Goal: Contribute content: Share content

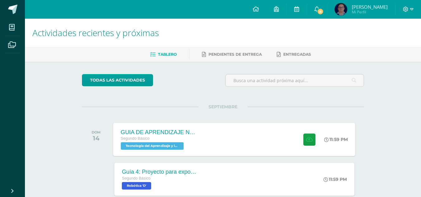
click at [325, 140] on icon at bounding box center [326, 139] width 5 height 5
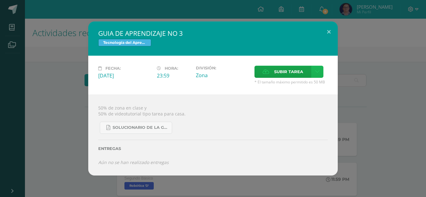
click at [323, 72] on link at bounding box center [317, 72] width 12 height 12
click at [307, 86] on link "Subir enlace" at bounding box center [295, 85] width 62 height 10
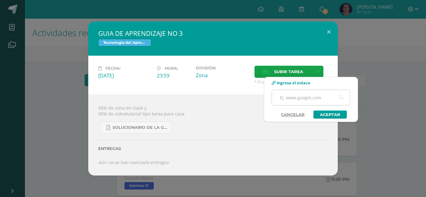
click at [287, 99] on input "text" at bounding box center [311, 97] width 78 height 15
paste input "[URL][DOMAIN_NAME]"
type input "[URL][DOMAIN_NAME]"
click at [332, 117] on link "Aceptar" at bounding box center [329, 115] width 33 height 8
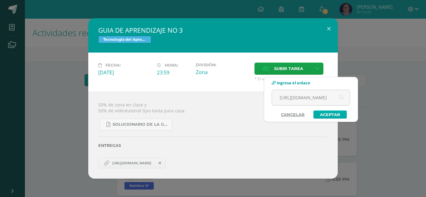
scroll to position [0, 0]
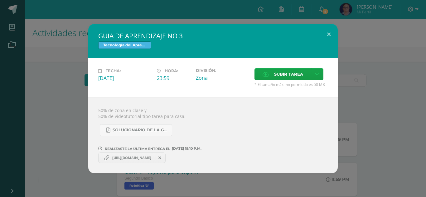
click at [152, 160] on span "[URL][DOMAIN_NAME]" at bounding box center [131, 158] width 45 height 5
click at [153, 156] on span "[URL][DOMAIN_NAME]" at bounding box center [131, 158] width 45 height 5
click at [218, 136] on div "SOLUCIONARIO DE LA GUIA 3 FUNCIONES..pdf" at bounding box center [212, 127] width 229 height 17
click at [151, 155] on link "[URL][DOMAIN_NAME]" at bounding box center [131, 158] width 67 height 11
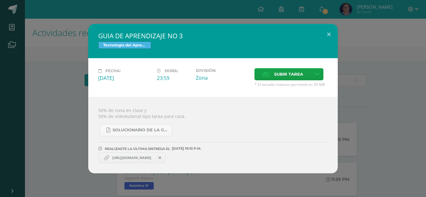
click at [151, 155] on link "[URL][DOMAIN_NAME]" at bounding box center [131, 158] width 67 height 11
click at [172, 126] on div "SOLUCIONARIO DE LA GUIA 3 FUNCIONES..pdf" at bounding box center [212, 127] width 229 height 17
drag, startPoint x: 139, startPoint y: 158, endPoint x: 225, endPoint y: 118, distance: 94.9
click at [225, 118] on div "50% de zona en clase y 50% de videotutorial tipo tarea para casa. SOLUCIONARIO …" at bounding box center [212, 135] width 249 height 76
click at [213, 126] on div "SOLUCIONARIO DE LA GUIA 3 FUNCIONES..pdf" at bounding box center [212, 127] width 229 height 17
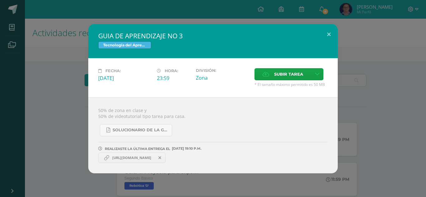
click at [135, 155] on link "[URL][DOMAIN_NAME]" at bounding box center [131, 158] width 67 height 11
click at [105, 160] on icon at bounding box center [106, 158] width 5 height 5
drag, startPoint x: 121, startPoint y: 159, endPoint x: 107, endPoint y: 109, distance: 52.1
click at [107, 109] on div "50% de zona en clase y 50% de videotutorial tipo tarea para casa. SOLUCIONARIO …" at bounding box center [212, 135] width 249 height 76
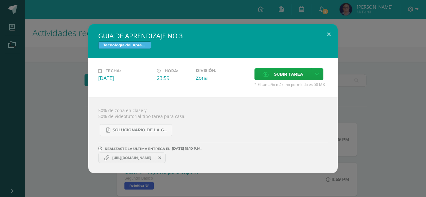
drag, startPoint x: 111, startPoint y: 160, endPoint x: 167, endPoint y: 164, distance: 55.6
click at [167, 164] on div "50% de zona en clase y 50% de videotutorial tipo tarea para casa. SOLUCIONARIO …" at bounding box center [212, 135] width 249 height 76
copy span "[URL][DOMAIN_NAME]"
